Goal: Information Seeking & Learning: Find specific fact

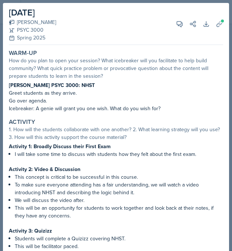
select select "e2039551-f485-4c1b-a525-5b9893bb04c4"
select select "all"
select select "1"
click at [164, 1] on div "[DATE] [PERSON_NAME] PSYC 3000 Spring 2025 View Comments Comments [DATE] [PERSO…" at bounding box center [116, 125] width 232 height 251
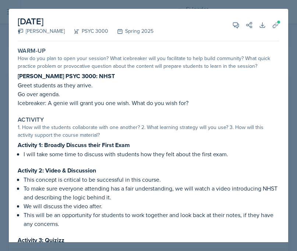
click at [212, 8] on div at bounding box center [148, 125] width 297 height 251
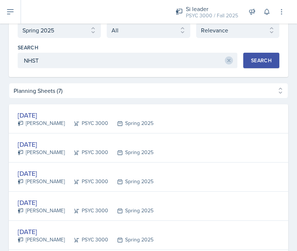
scroll to position [45, 0]
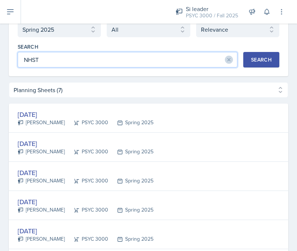
click at [126, 56] on input "NHST" at bounding box center [128, 59] width 220 height 15
type input "ONE SAMPLE T TEST"
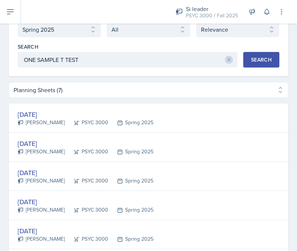
click at [231, 54] on button "Search" at bounding box center [261, 59] width 36 height 15
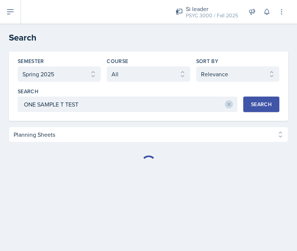
scroll to position [0, 0]
select select "Planning Sheets (3016)"
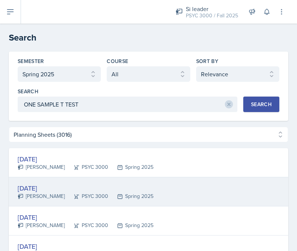
click at [144, 185] on div "[DATE] [PERSON_NAME] PSYC 3000 Spring 2025" at bounding box center [148, 191] width 279 height 29
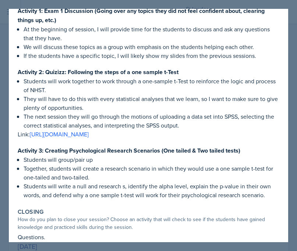
scroll to position [135, 0]
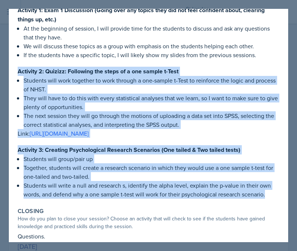
drag, startPoint x: 17, startPoint y: 71, endPoint x: 267, endPoint y: 192, distance: 278.1
click at [231, 194] on div "Activity 1. How will the students collaborate with one another? 2. What learnin…" at bounding box center [149, 89] width 268 height 223
copy div "Activity 2: [PERSON_NAME]: Following the steps of a one sample t-Test Students …"
